Goal: Transaction & Acquisition: Subscribe to service/newsletter

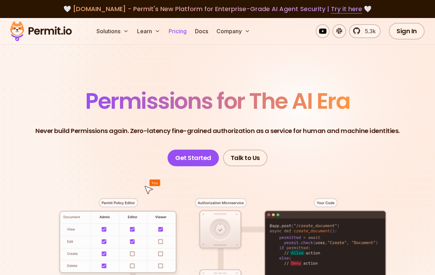
click at [173, 33] on link "Pricing" at bounding box center [178, 31] width 24 height 14
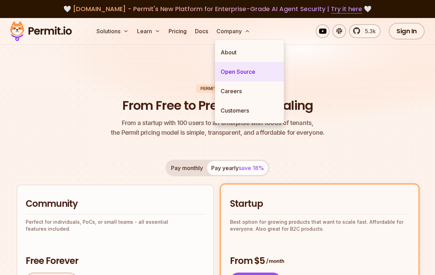
click at [230, 72] on link "Open Source" at bounding box center [249, 71] width 69 height 19
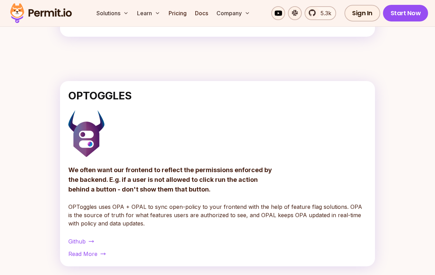
scroll to position [556, 0]
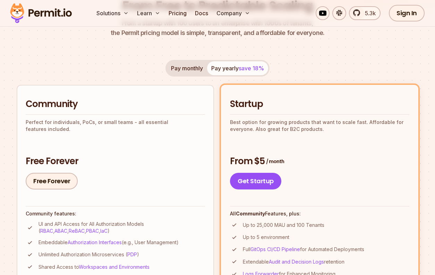
scroll to position [207, 0]
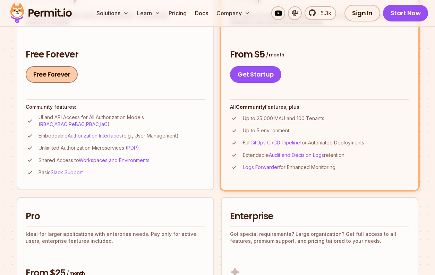
click at [65, 74] on link "Free Forever" at bounding box center [52, 74] width 52 height 17
